Goal: Transaction & Acquisition: Purchase product/service

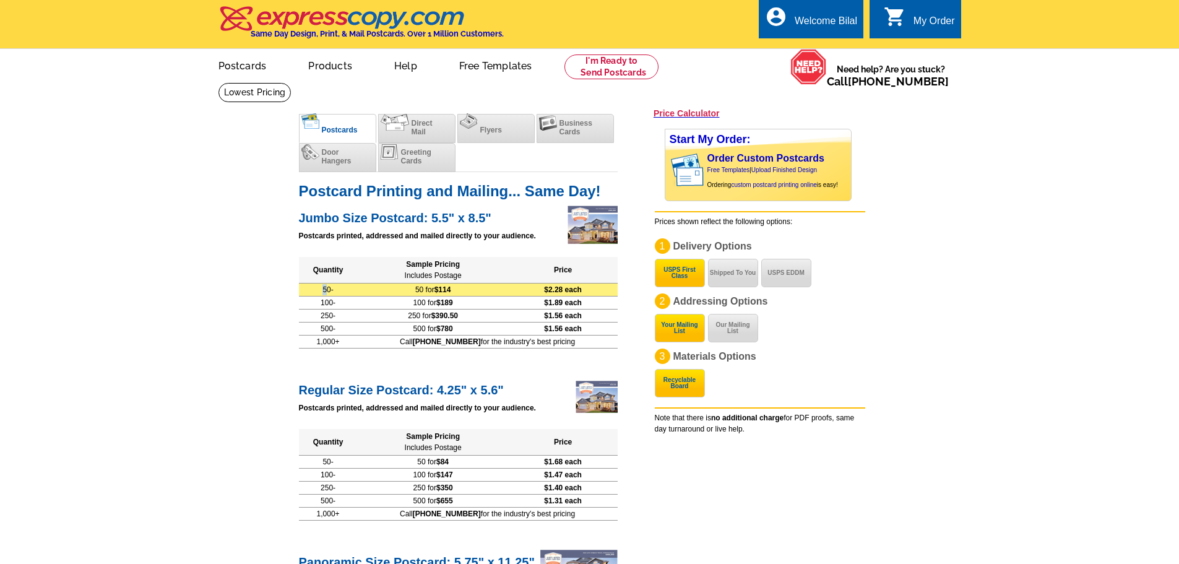
drag, startPoint x: 332, startPoint y: 292, endPoint x: 308, endPoint y: 293, distance: 23.6
click at [308, 293] on td "50-" at bounding box center [328, 289] width 59 height 13
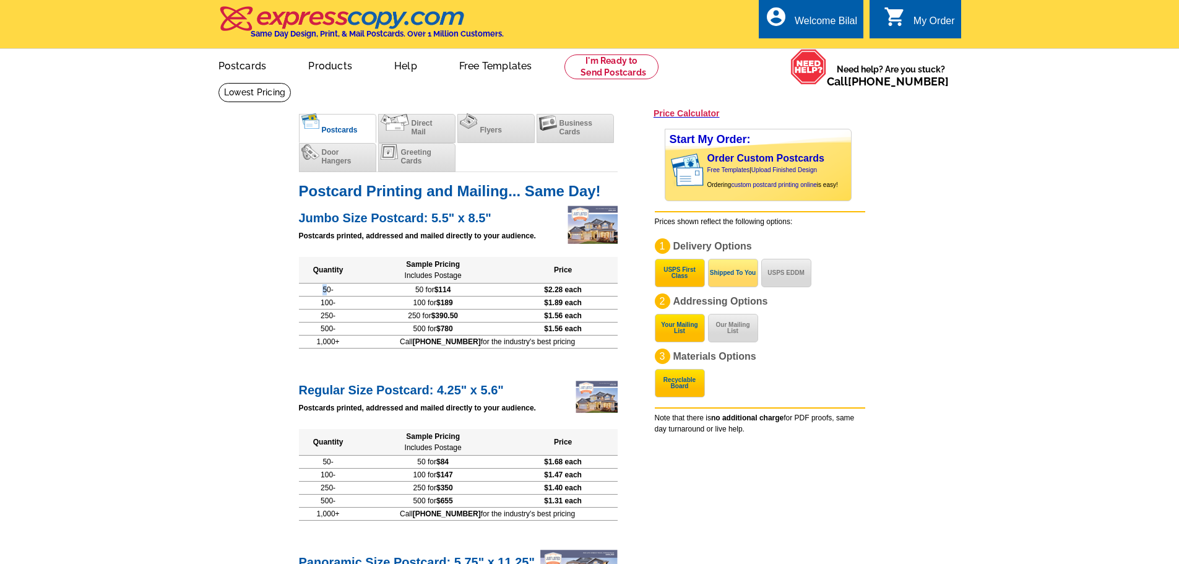
click at [738, 279] on button "Shipped To You" at bounding box center [733, 273] width 50 height 28
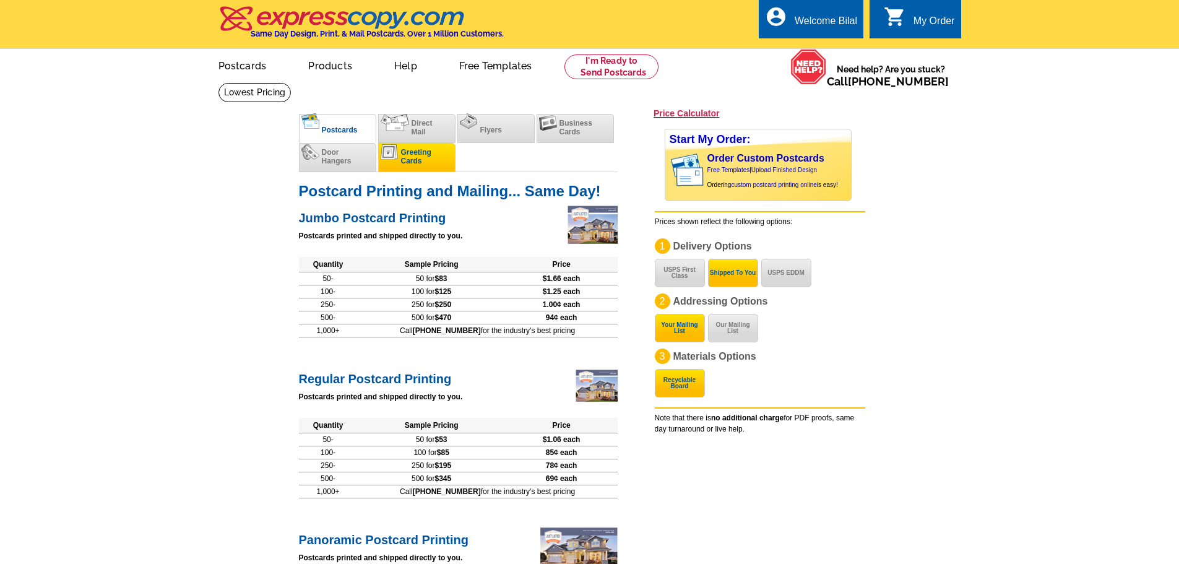
click at [417, 164] on span "Greeting Cards" at bounding box center [416, 156] width 30 height 17
click at [421, 134] on span "Direct Mail" at bounding box center [422, 127] width 21 height 17
click at [501, 122] on li "Flyers" at bounding box center [495, 128] width 77 height 29
click at [564, 121] on span "Business Cards" at bounding box center [576, 127] width 33 height 17
click at [441, 158] on li "Greeting Cards" at bounding box center [416, 157] width 77 height 29
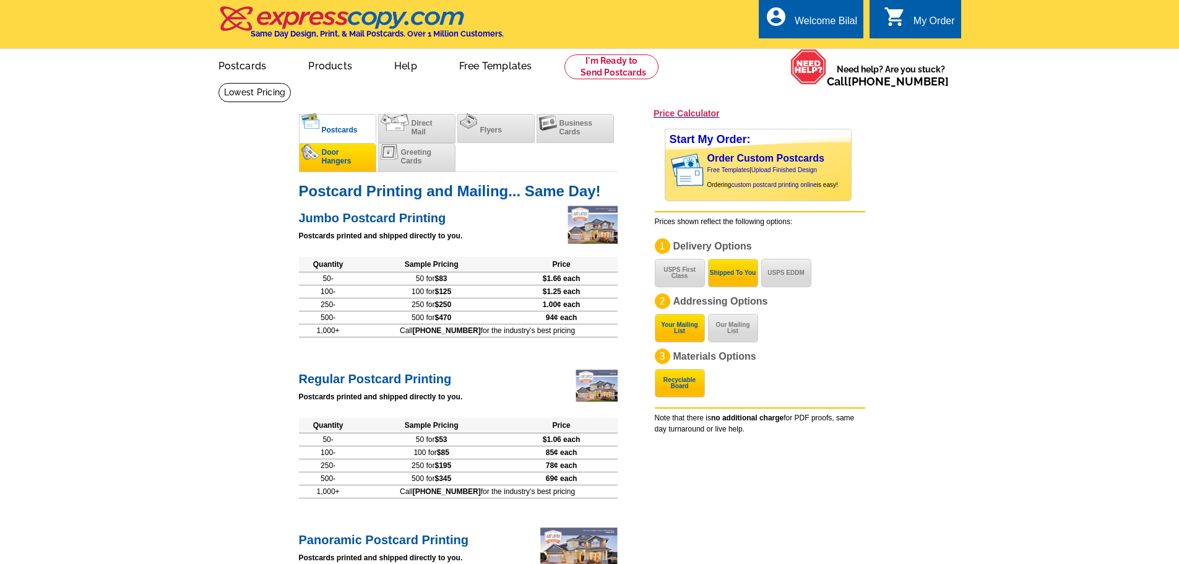
click at [348, 168] on li "Door Hangers" at bounding box center [337, 157] width 77 height 29
drag, startPoint x: 414, startPoint y: 126, endPoint x: 545, endPoint y: 126, distance: 131.2
click at [415, 126] on span "Direct Mail" at bounding box center [422, 127] width 21 height 17
click at [545, 126] on img at bounding box center [548, 122] width 18 height 15
drag, startPoint x: 599, startPoint y: 131, endPoint x: 481, endPoint y: 145, distance: 118.5
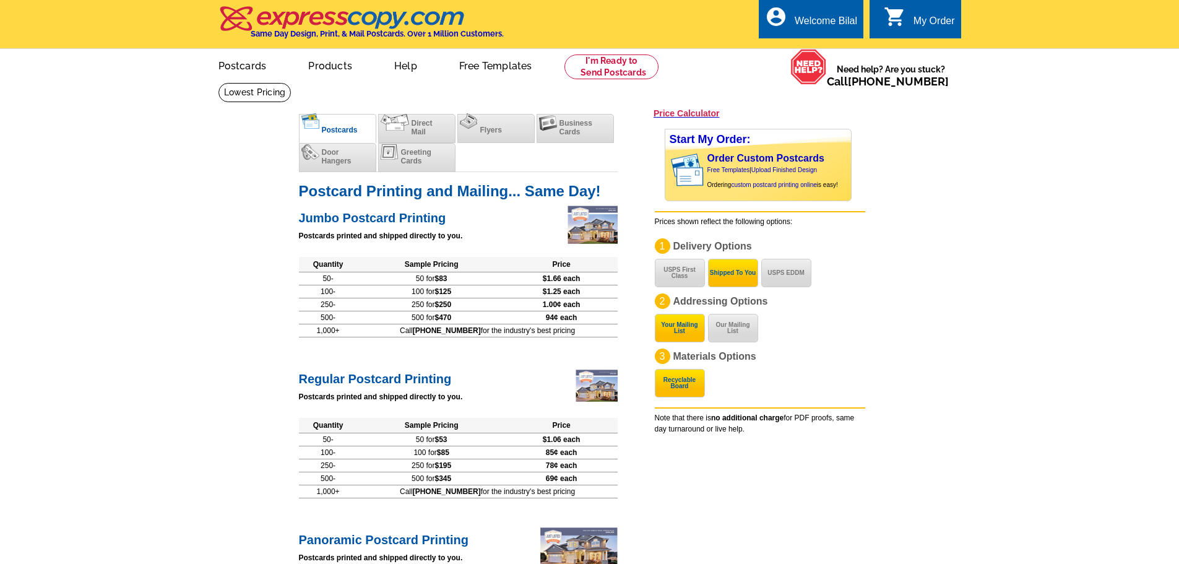
click at [558, 142] on li "Business Cards" at bounding box center [575, 128] width 77 height 29
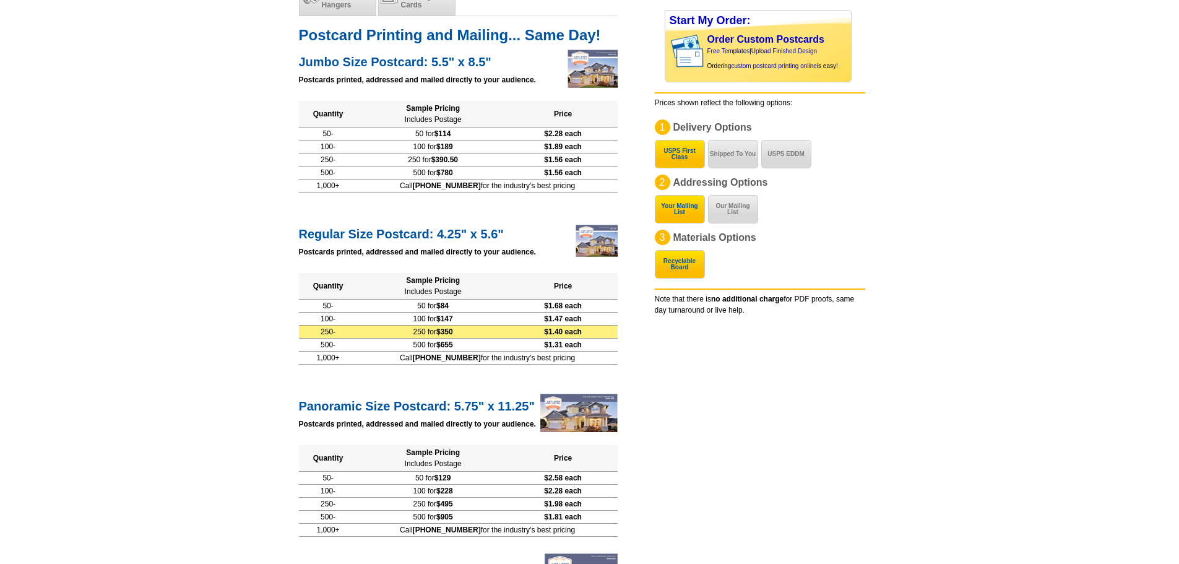
scroll to position [131, 0]
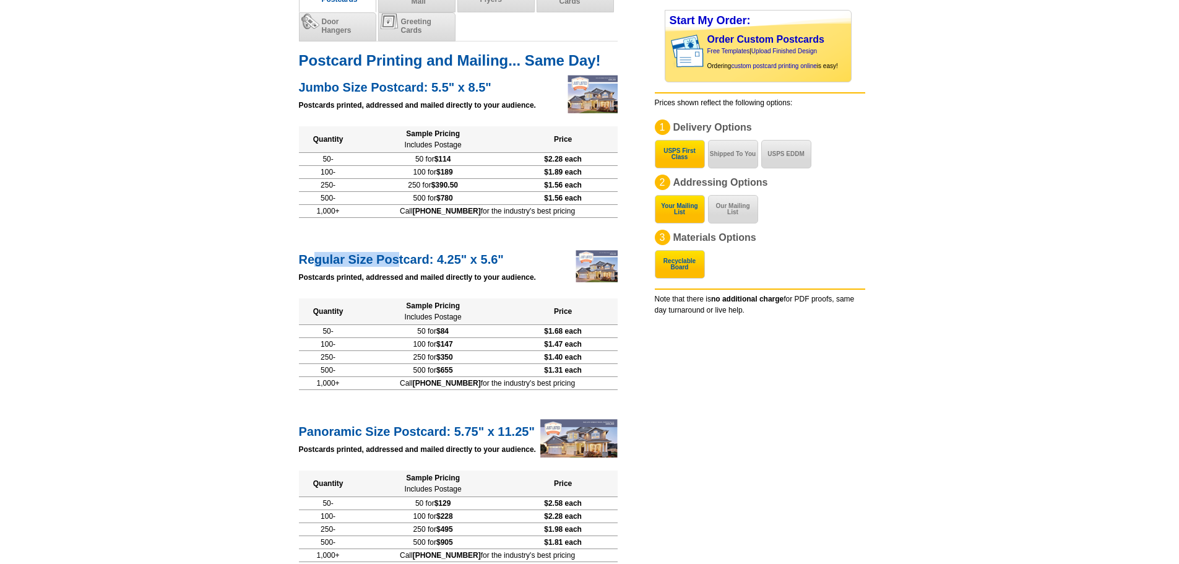
drag, startPoint x: 314, startPoint y: 258, endPoint x: 521, endPoint y: 266, distance: 206.9
click at [497, 266] on h2 "Regular Size Postcard: 4.25" x 5.6"" at bounding box center [458, 258] width 319 height 18
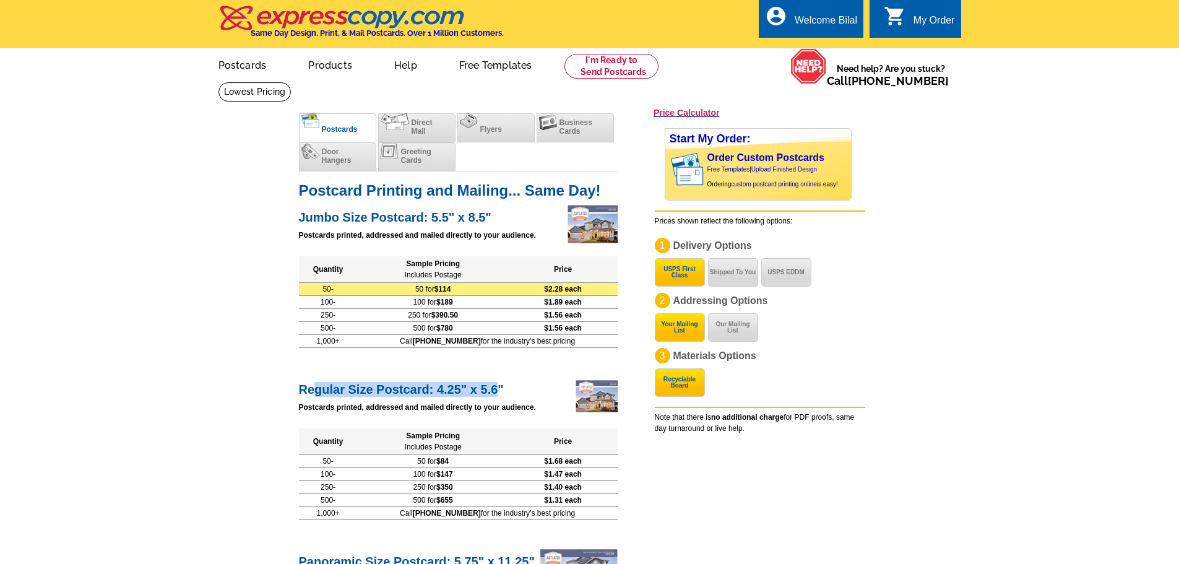
scroll to position [0, 0]
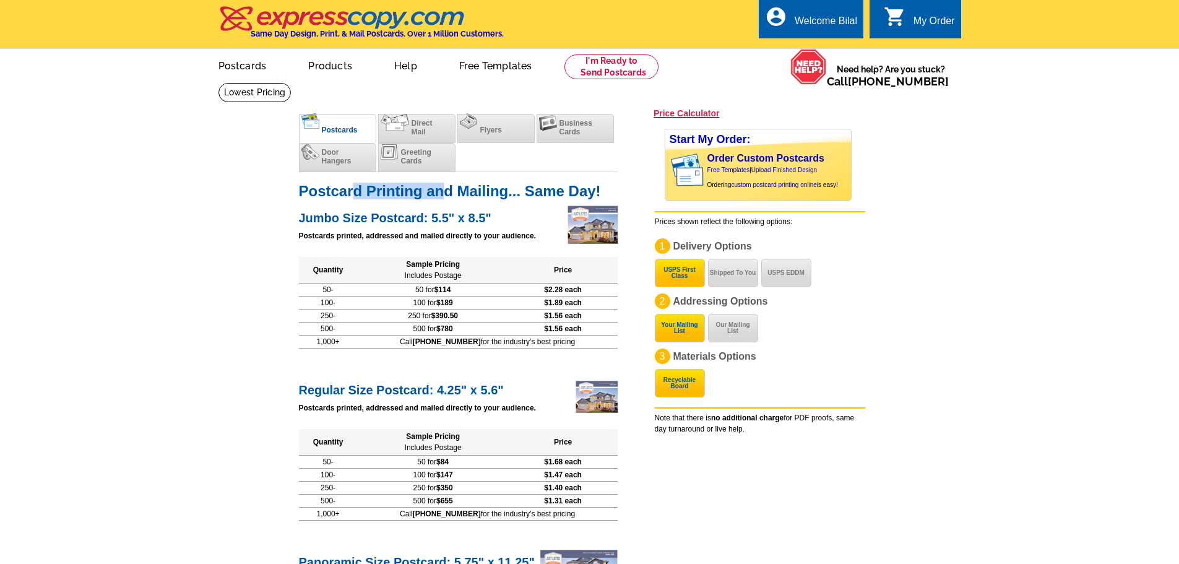
drag, startPoint x: 368, startPoint y: 175, endPoint x: 449, endPoint y: 188, distance: 82.0
click at [446, 188] on div "Postcard Printing and Mailing... Same Day!" at bounding box center [458, 184] width 319 height 26
click at [412, 133] on span "Direct Mail" at bounding box center [422, 127] width 21 height 17
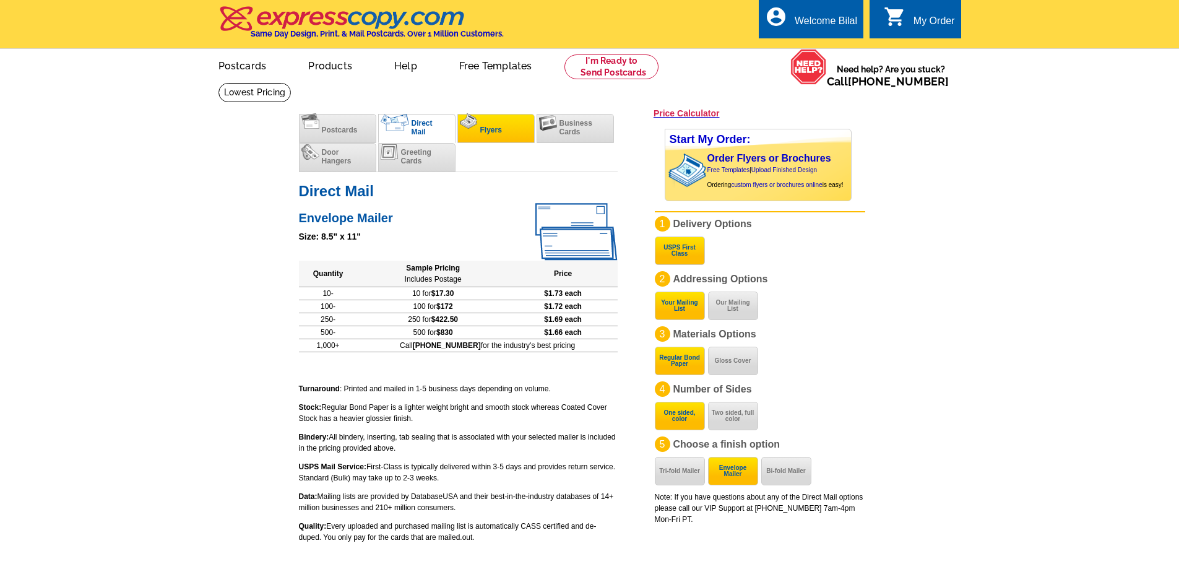
click at [499, 133] on span "Flyers" at bounding box center [491, 130] width 22 height 9
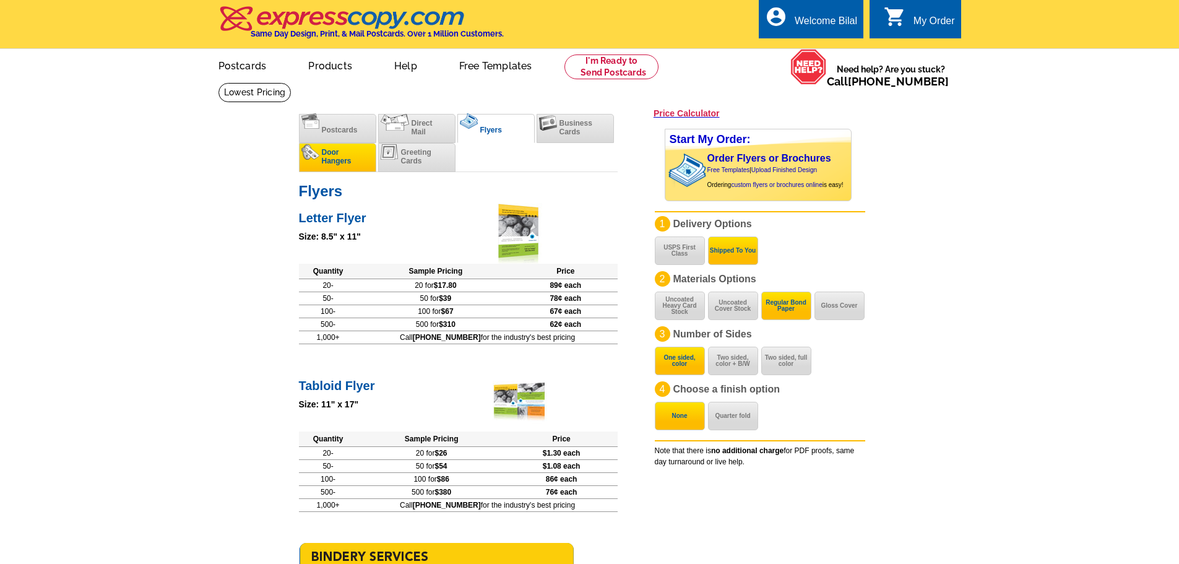
click at [351, 160] on span "Door Hangers" at bounding box center [337, 156] width 30 height 17
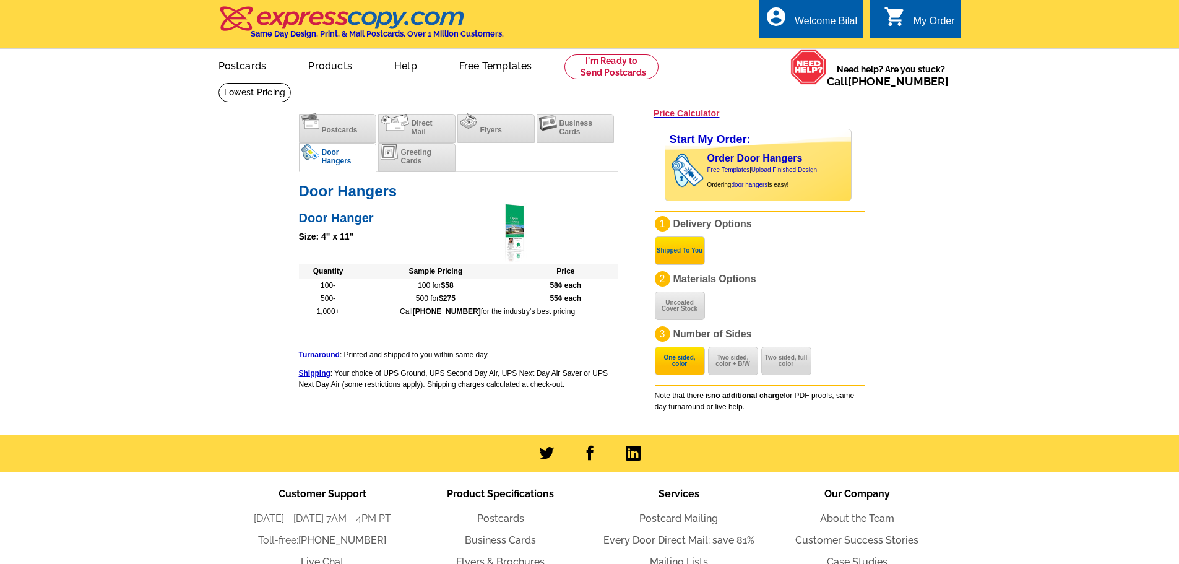
drag, startPoint x: 658, startPoint y: 254, endPoint x: 704, endPoint y: 249, distance: 46.8
click at [704, 249] on button "Shipped To You" at bounding box center [680, 250] width 50 height 28
click at [683, 261] on button "Shipped To You" at bounding box center [680, 250] width 50 height 28
click at [688, 253] on button "Shipped To You" at bounding box center [680, 250] width 50 height 28
drag, startPoint x: 688, startPoint y: 253, endPoint x: 691, endPoint y: 231, distance: 21.8
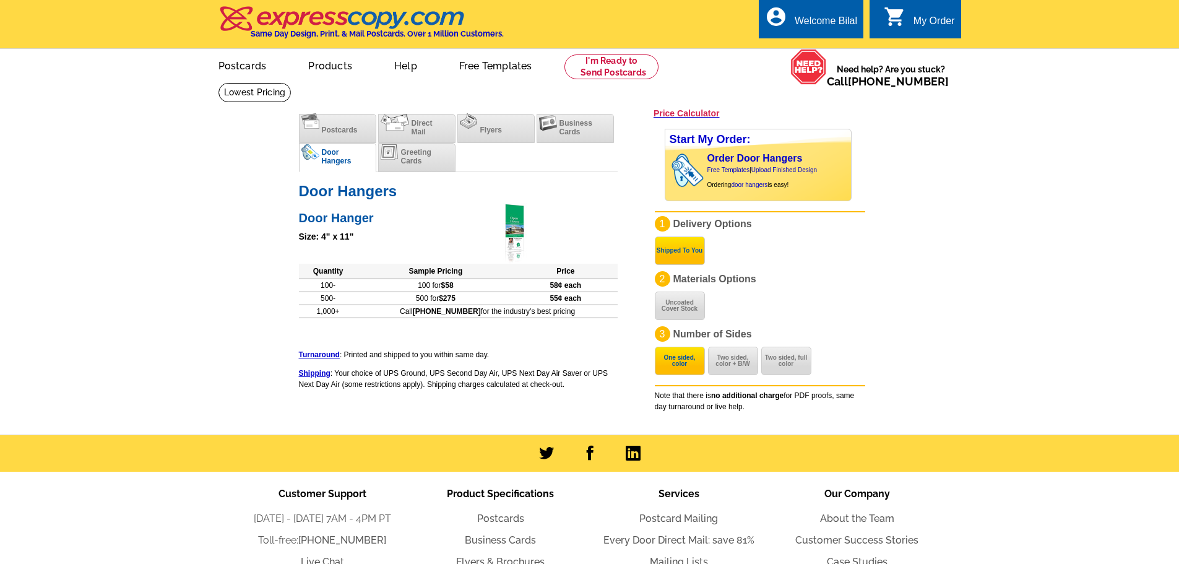
click at [691, 231] on p "1 Delivery Options Shipped To You" at bounding box center [760, 226] width 210 height 20
drag, startPoint x: 567, startPoint y: 309, endPoint x: 449, endPoint y: 315, distance: 118.4
click at [449, 315] on td "Call [PHONE_NUMBER] for the industry's best pricing" at bounding box center [488, 311] width 260 height 13
click at [505, 125] on li "Flyers" at bounding box center [495, 128] width 77 height 29
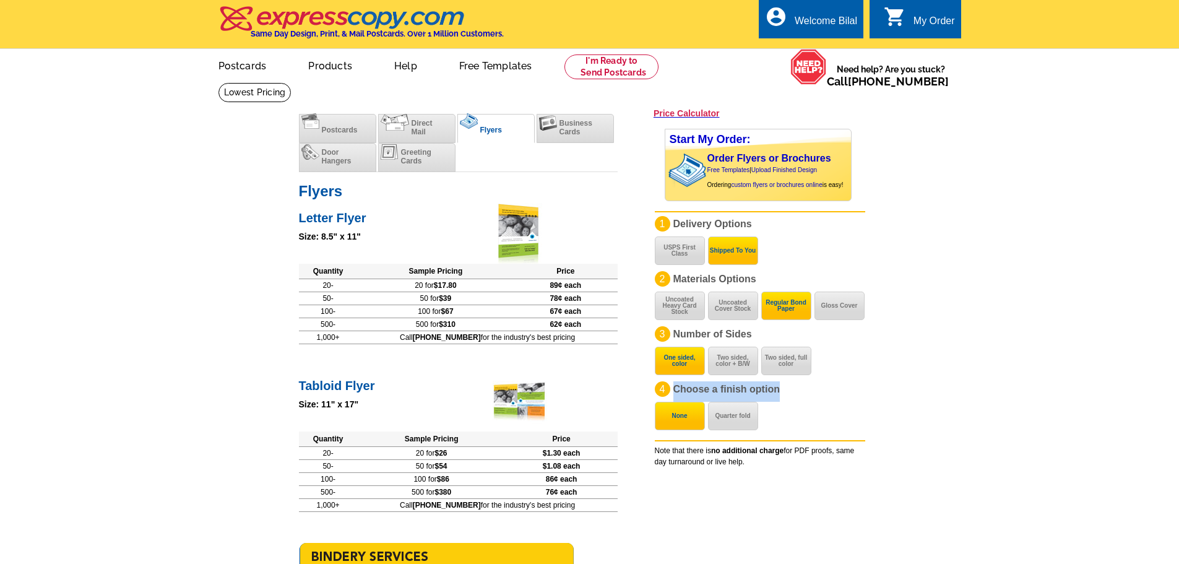
drag, startPoint x: 779, startPoint y: 394, endPoint x: 669, endPoint y: 394, distance: 109.6
click at [670, 394] on p "4 Choose a finish option None Quarter fold" at bounding box center [760, 391] width 210 height 20
drag, startPoint x: 754, startPoint y: 219, endPoint x: 675, endPoint y: 219, distance: 79.2
click at [675, 219] on p "1 Delivery Options USPS First Class Shipped To You" at bounding box center [760, 226] width 210 height 20
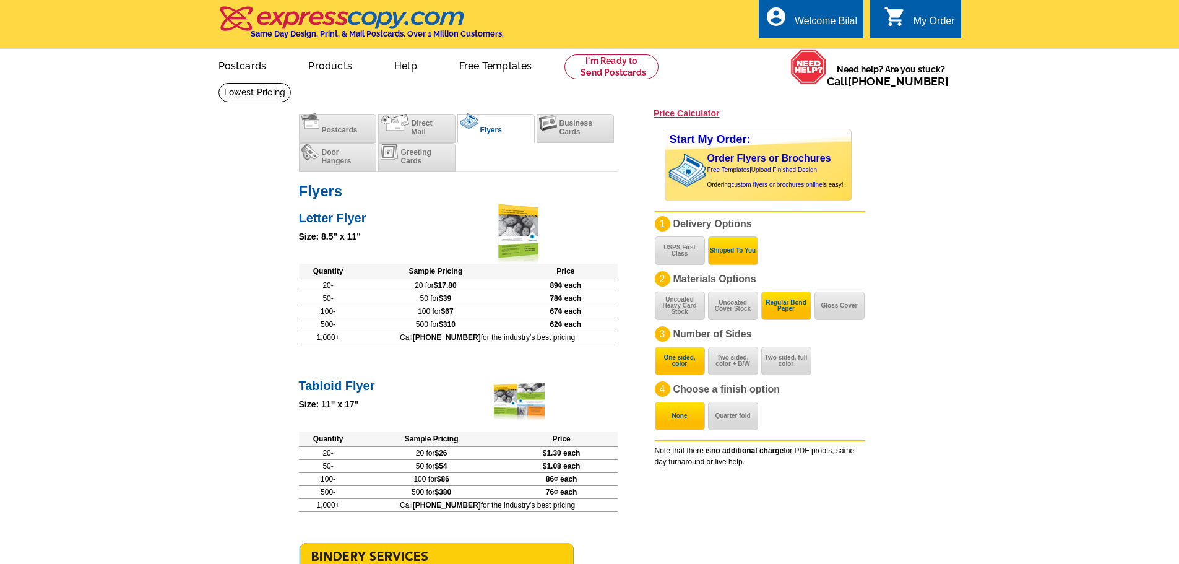
click at [693, 110] on h3 "Price Calculator" at bounding box center [687, 113] width 66 height 11
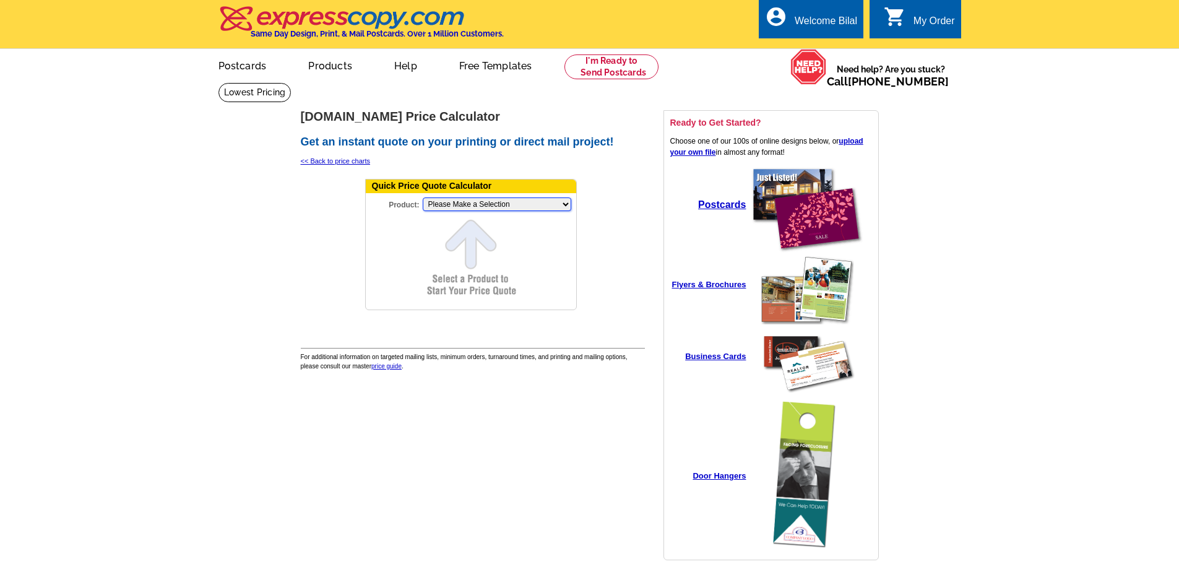
click at [472, 204] on select "Please Make a Selection Jumbo Postcard (5.5" x 8.5") Regular Postcard (4.25" x …" at bounding box center [497, 204] width 149 height 14
select select "6"
click at [423, 198] on select "Please Make a Selection Jumbo Postcard (5.5" x 8.5") Regular Postcard (4.25" x …" at bounding box center [497, 204] width 149 height 14
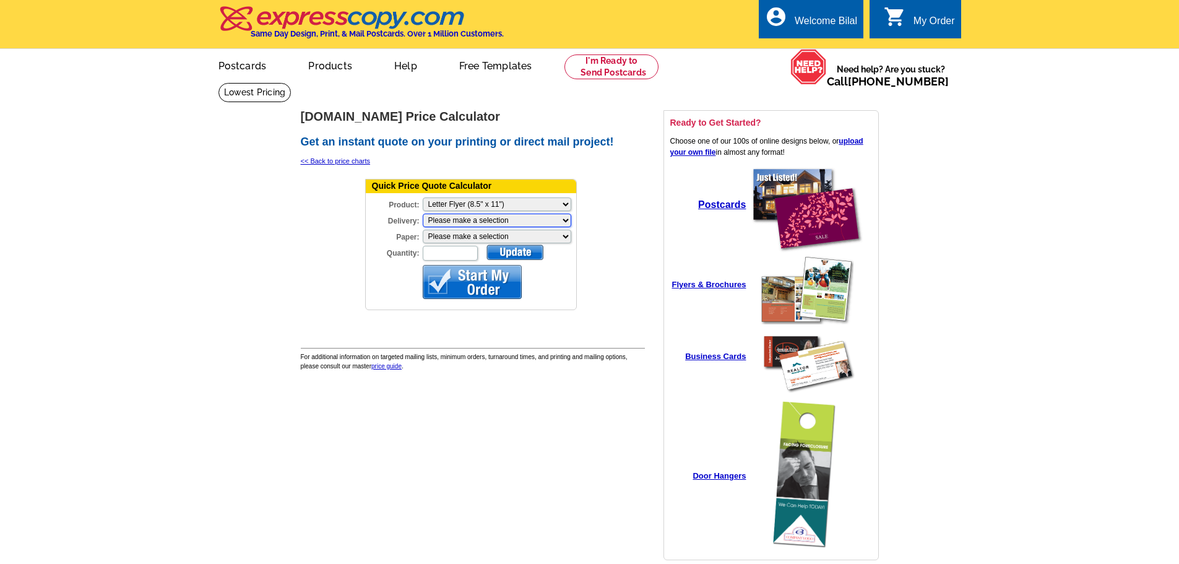
click at [474, 220] on select "Please make a selection Print + Address+USPS First Class Print-Only+Shipped To …" at bounding box center [497, 221] width 149 height 14
click at [479, 238] on select "Please make a selection Regular Bond Paper Gloss Cover" at bounding box center [497, 237] width 149 height 14
click at [367, 269] on form "Quick Price Quote Calculator Product: Please Make a Selection Jumbo Postcard (5…" at bounding box center [471, 244] width 212 height 131
click at [509, 255] on div at bounding box center [515, 252] width 57 height 15
click at [448, 256] on input "Quantity:" at bounding box center [450, 253] width 55 height 15
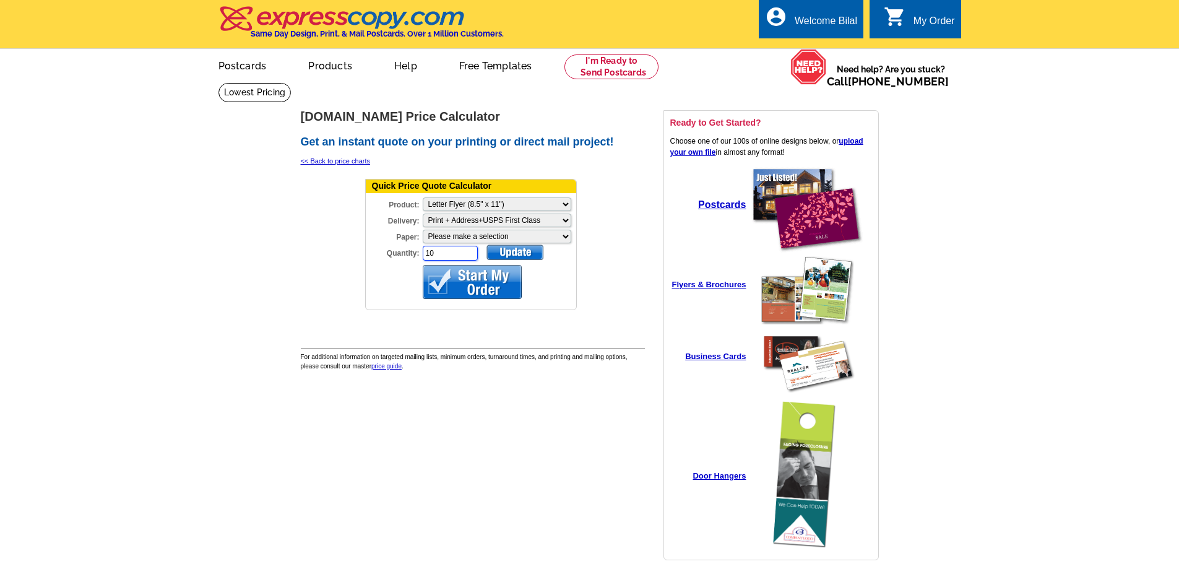
type input "10"
click at [529, 256] on div at bounding box center [515, 252] width 57 height 15
click at [504, 233] on select "Please make a selection Regular Bond Paper Gloss Cover" at bounding box center [497, 237] width 149 height 14
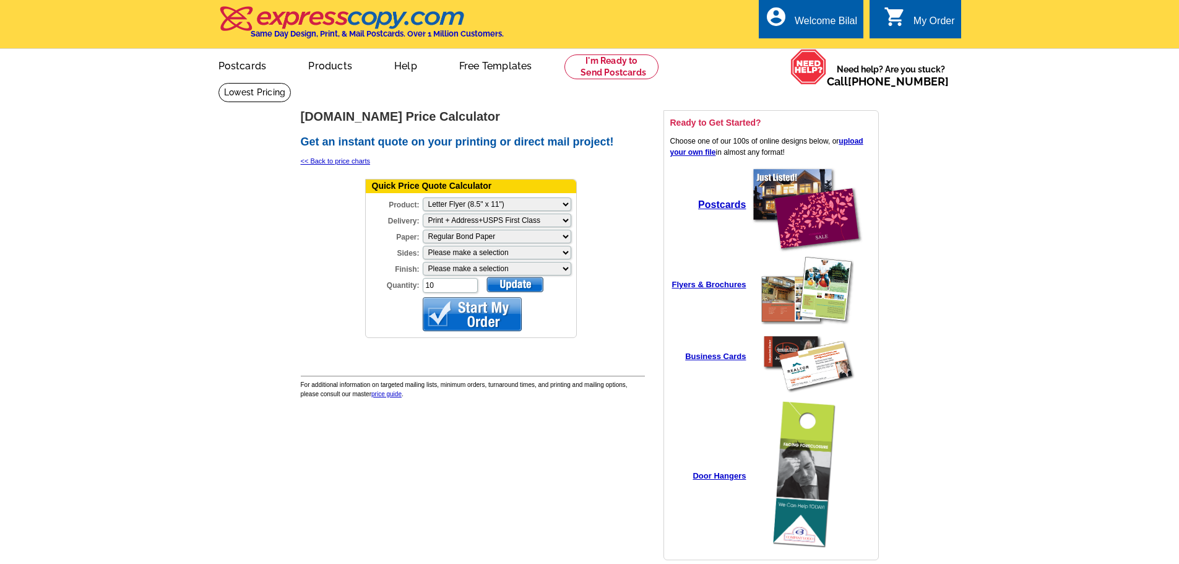
click at [532, 287] on div at bounding box center [515, 284] width 57 height 15
click at [505, 256] on select "Please make a selection One sided, color Two sided, full color" at bounding box center [497, 253] width 149 height 14
select select "1"
click at [423, 246] on select "Please make a selection One sided, color Two sided, full color" at bounding box center [497, 253] width 149 height 14
drag, startPoint x: 493, startPoint y: 269, endPoint x: 492, endPoint y: 275, distance: 6.8
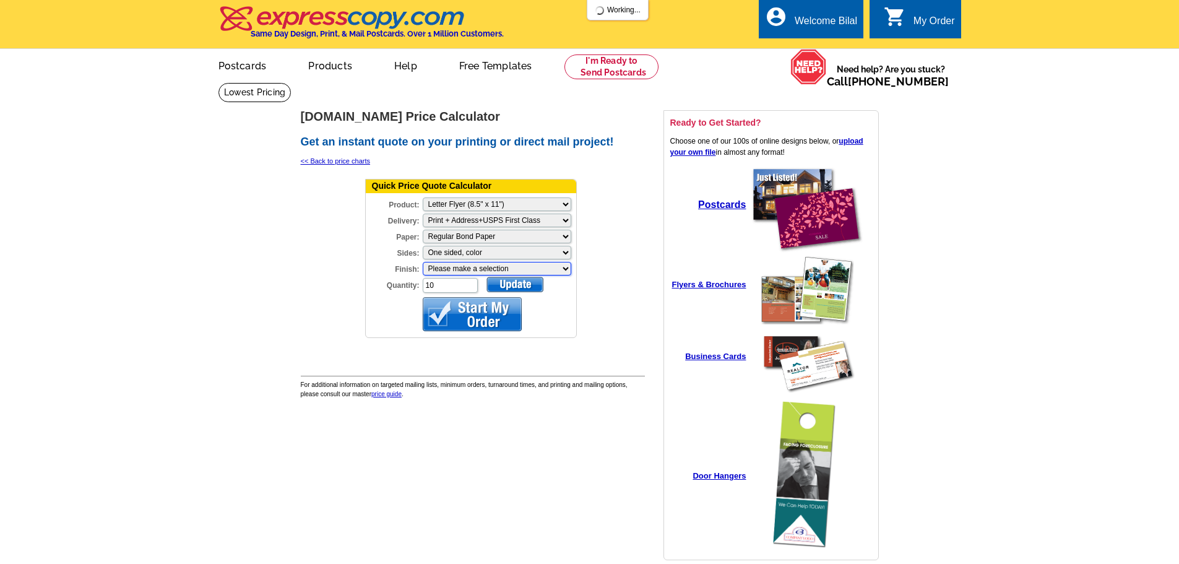
click at [492, 271] on select "Please make a selection Envelope Mailer Bi-fold Mailer Tri-fold Mailer" at bounding box center [497, 269] width 149 height 14
click at [501, 290] on div at bounding box center [515, 284] width 57 height 15
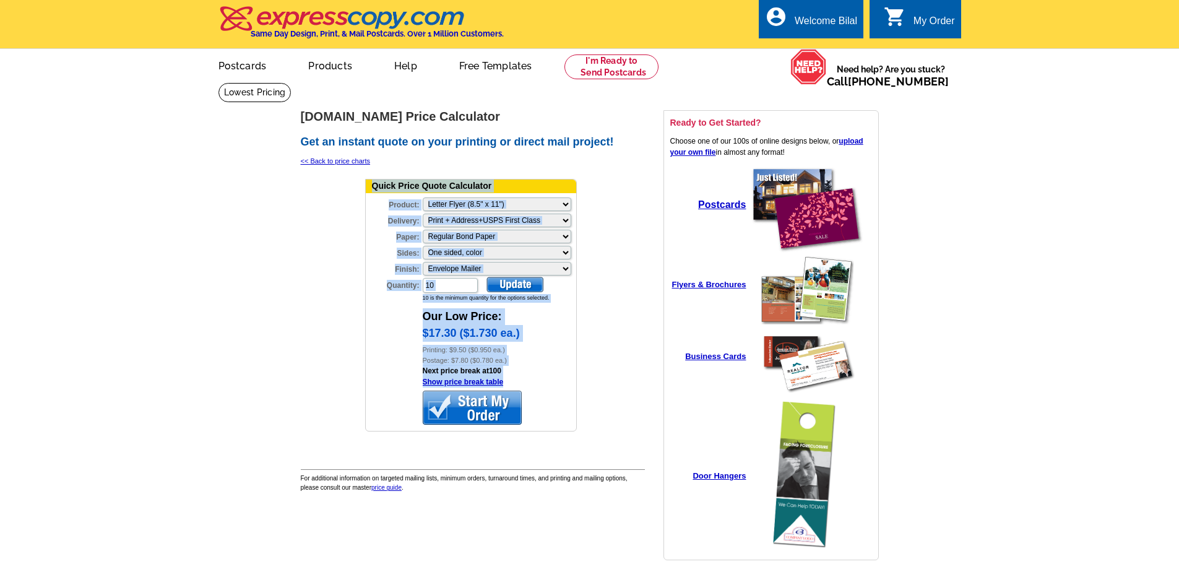
drag, startPoint x: 481, startPoint y: 410, endPoint x: 324, endPoint y: 358, distance: 165.2
click at [324, 358] on tr "Quick Price Quote Calculator Product: Please Make a Selection Jumbo Postcard (5…" at bounding box center [471, 308] width 338 height 267
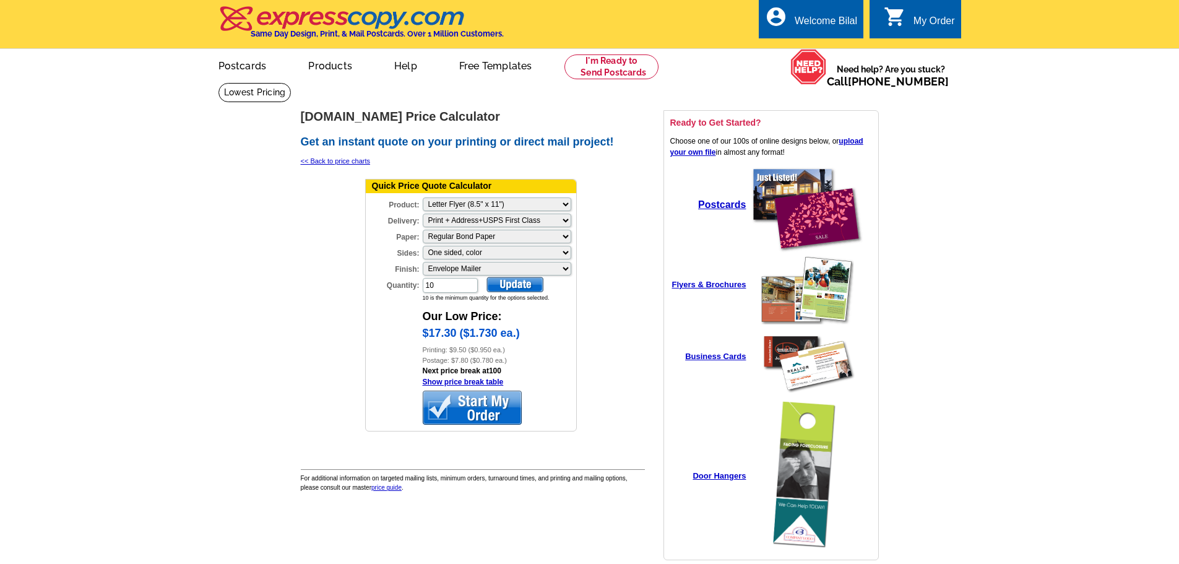
click at [216, 362] on main "expresscopy.com > Price Guide > Price Calculator expresscopy.com Price Calculat…" at bounding box center [589, 335] width 1179 height 506
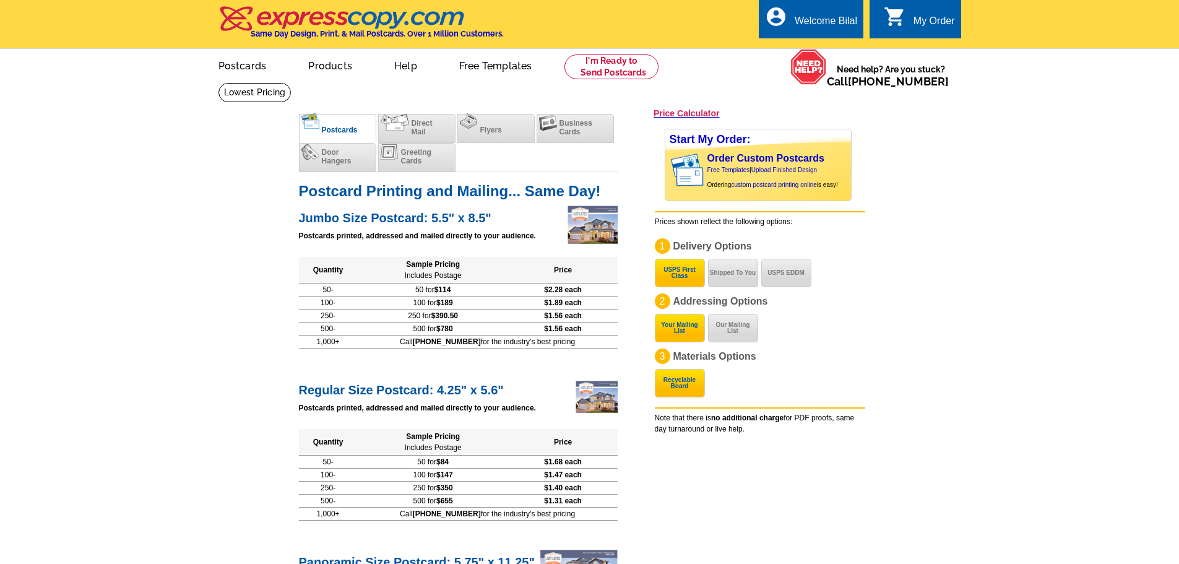
drag, startPoint x: 441, startPoint y: 343, endPoint x: 605, endPoint y: 345, distance: 164.1
click at [605, 345] on td "Call [PHONE_NUMBER] for the industry's best pricing" at bounding box center [488, 341] width 260 height 13
